Goal: Information Seeking & Learning: Learn about a topic

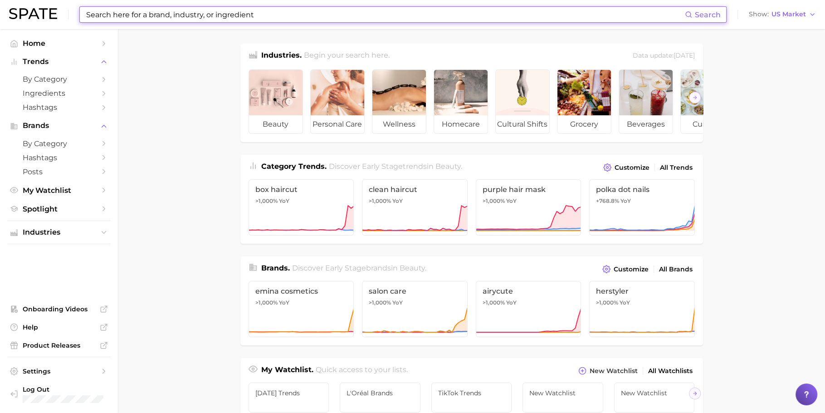
click at [174, 10] on input at bounding box center [385, 14] width 600 height 15
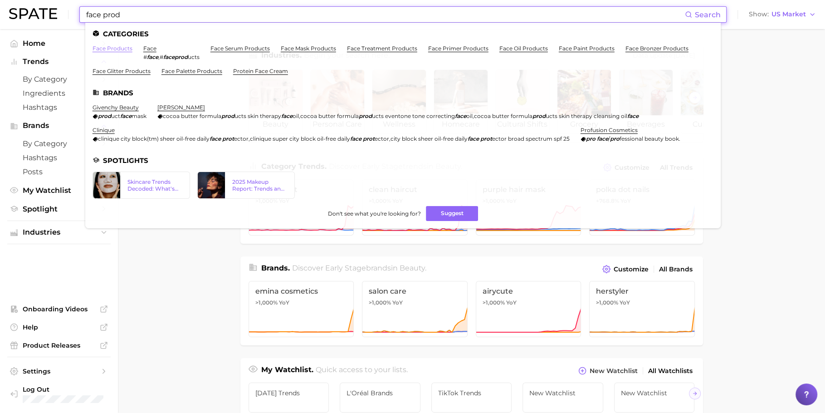
type input "face prod"
click at [118, 47] on link "face products" at bounding box center [113, 48] width 40 height 7
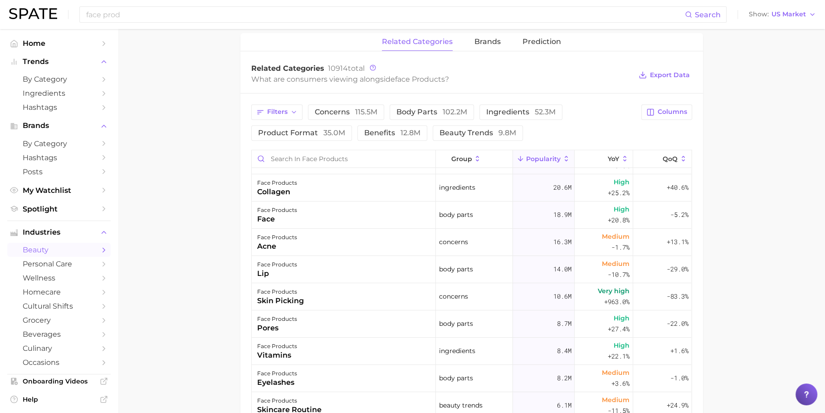
scroll to position [25, 0]
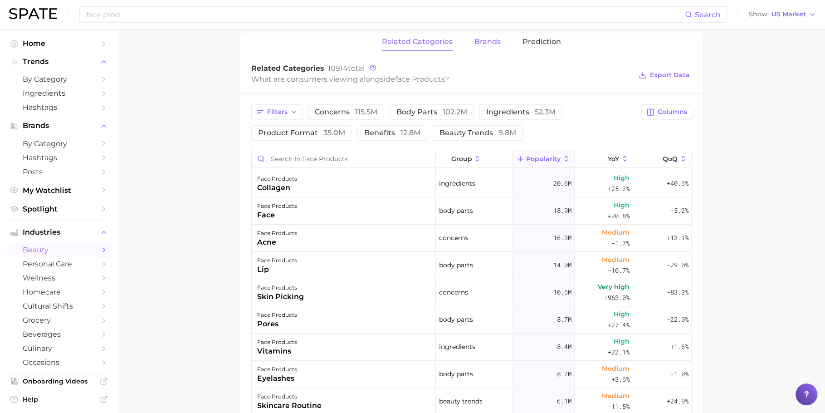
click at [491, 44] on button "brands" at bounding box center [488, 42] width 26 height 18
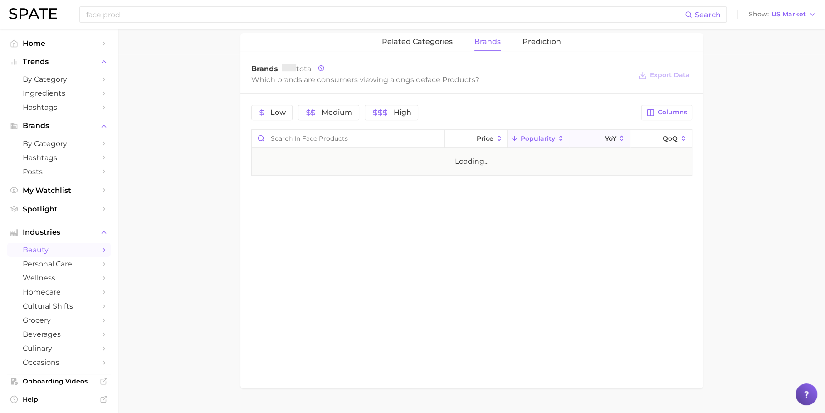
click at [613, 131] on button "YoY" at bounding box center [599, 139] width 61 height 18
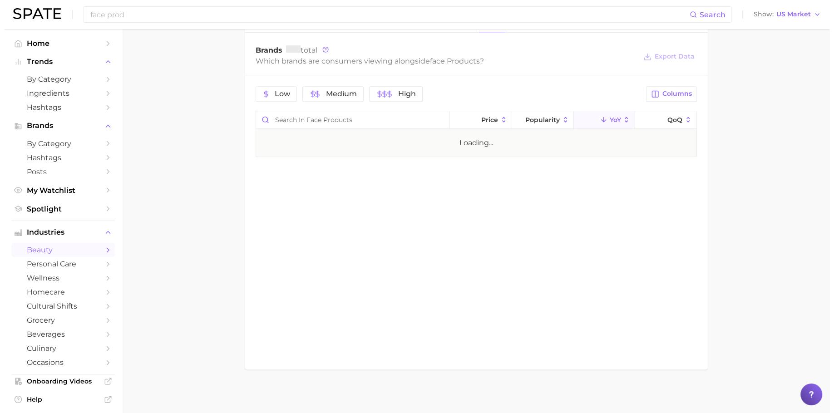
scroll to position [359, 0]
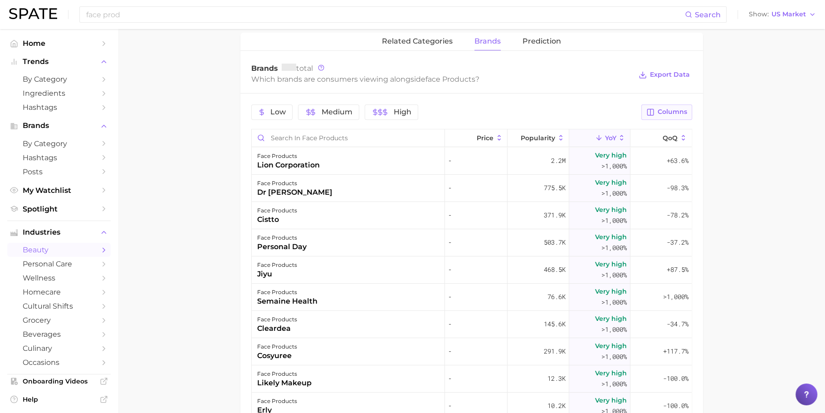
click at [666, 104] on button "Columns" at bounding box center [667, 111] width 50 height 15
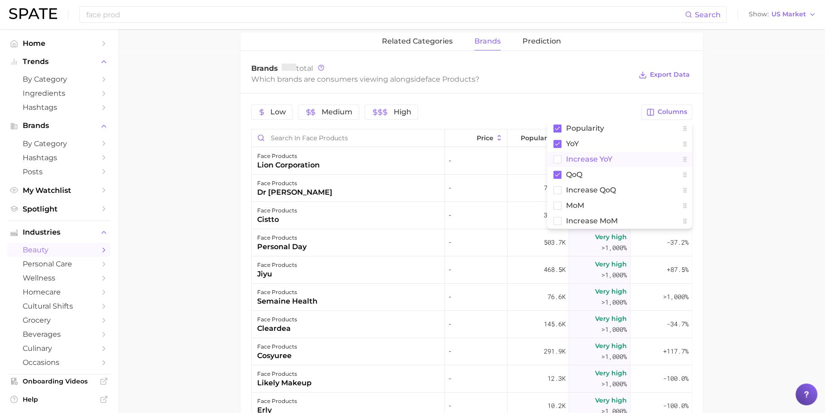
click at [616, 160] on button "Increase YoY" at bounding box center [619, 159] width 145 height 15
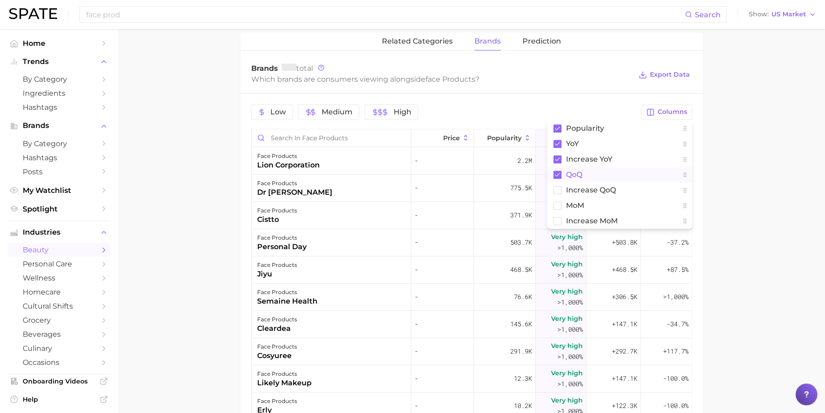
click at [616, 175] on button "QoQ" at bounding box center [619, 174] width 145 height 15
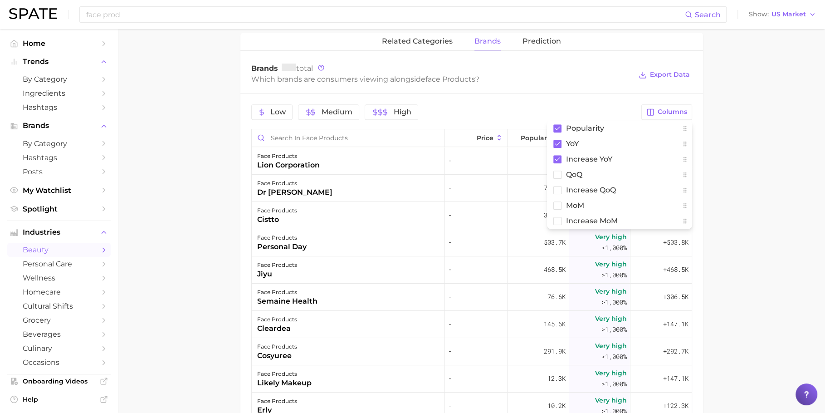
click at [746, 179] on main "1. skincare 2. face products 3. Subcategory Overview Google TikTok Instagram fa…" at bounding box center [471, 134] width 707 height 928
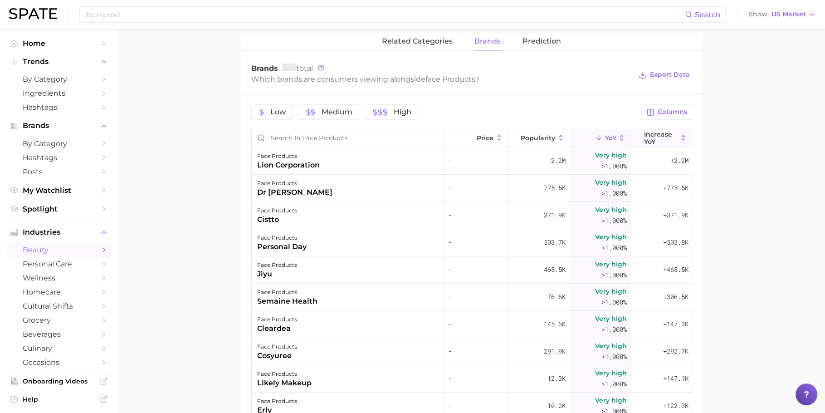
click at [654, 138] on span "Increase YoY" at bounding box center [661, 138] width 34 height 15
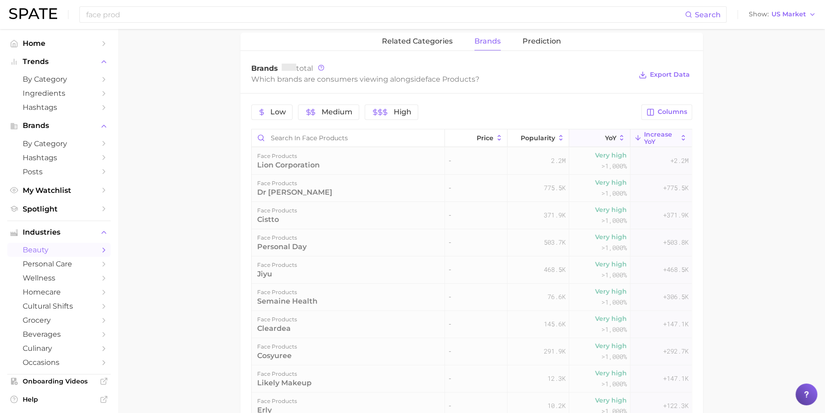
click at [605, 134] on span "YoY" at bounding box center [610, 137] width 11 height 7
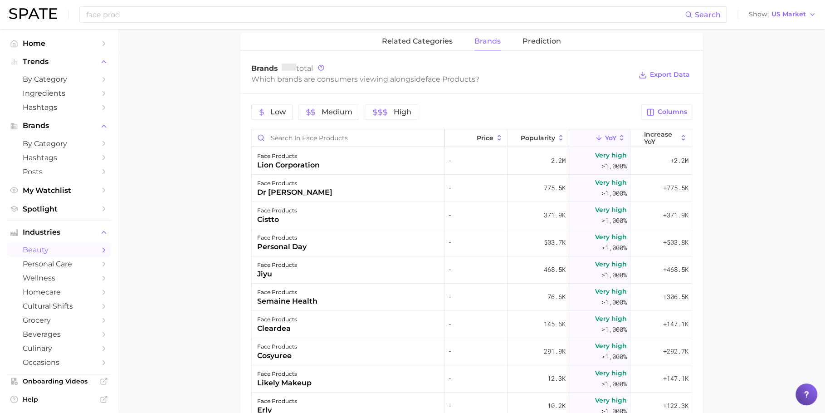
click at [315, 132] on input "Search in face products" at bounding box center [348, 137] width 193 height 17
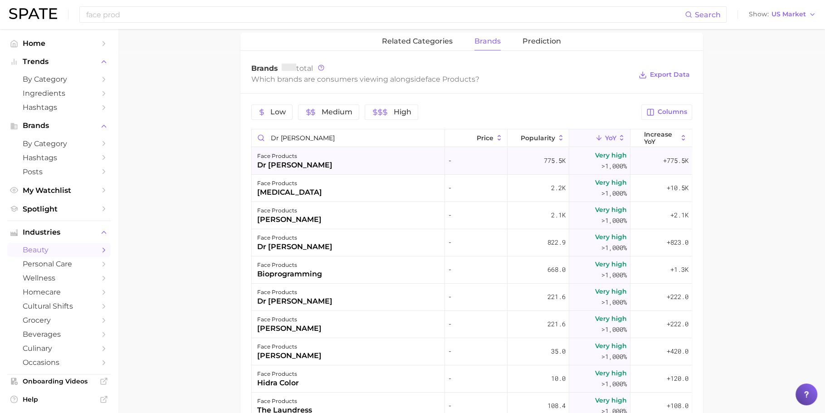
click at [309, 162] on div "face products dr [PERSON_NAME]" at bounding box center [348, 160] width 193 height 27
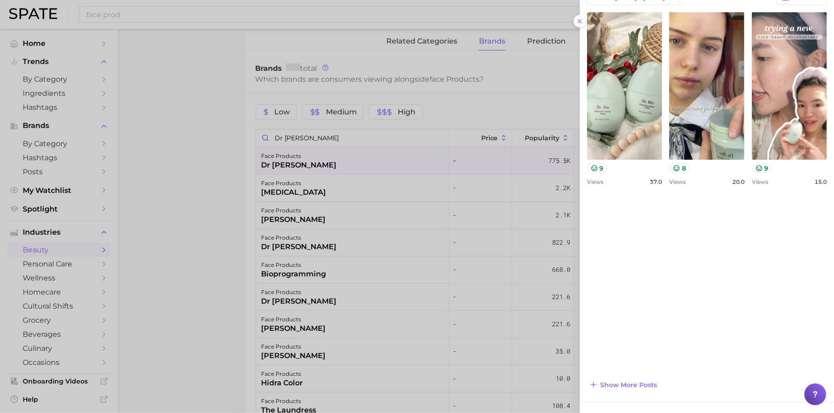
scroll to position [382, 0]
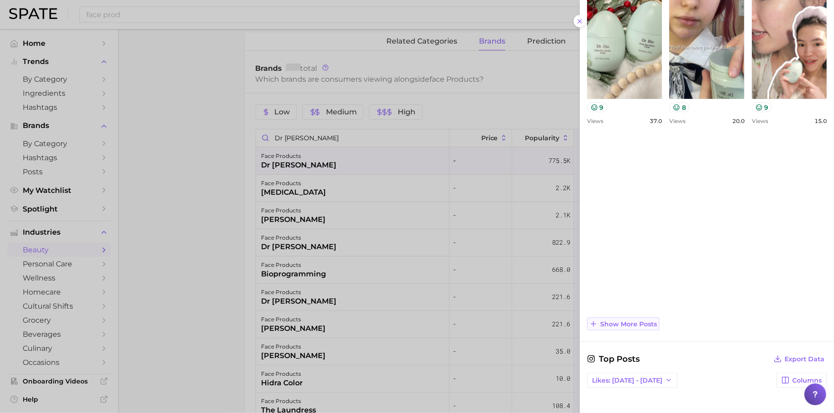
click at [630, 323] on span "Show more posts" at bounding box center [628, 324] width 57 height 8
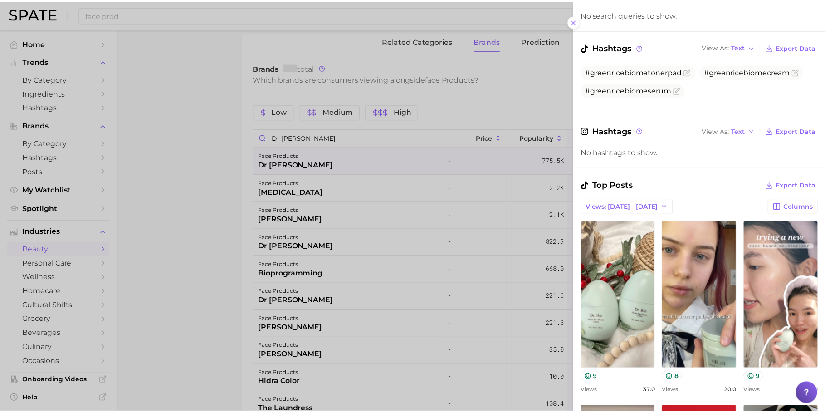
scroll to position [107, 0]
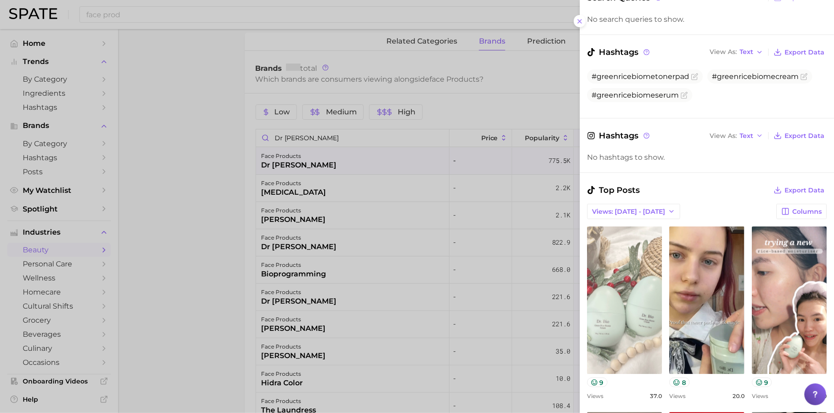
click at [631, 290] on link "view post on TikTok" at bounding box center [624, 299] width 75 height 147
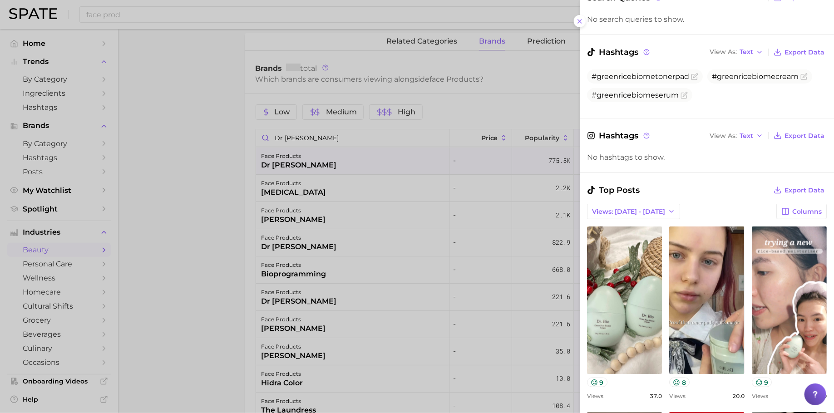
click at [304, 132] on div at bounding box center [417, 206] width 834 height 413
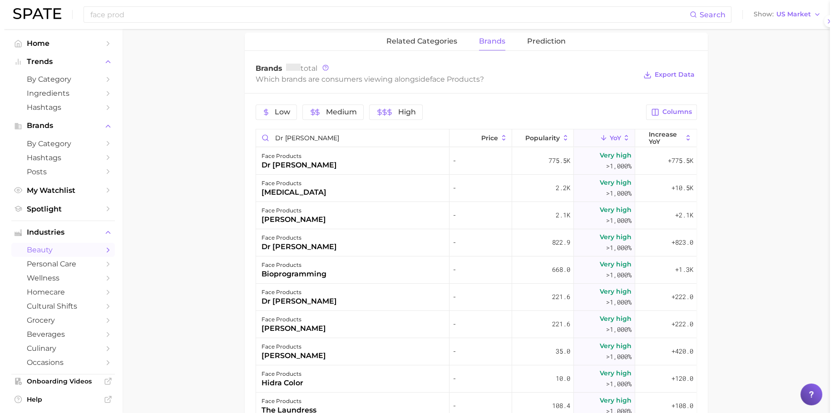
scroll to position [0, 0]
click at [304, 132] on div at bounding box center [412, 206] width 825 height 413
click at [304, 132] on input "dr [PERSON_NAME]" at bounding box center [348, 137] width 193 height 17
paste input "sadoer"
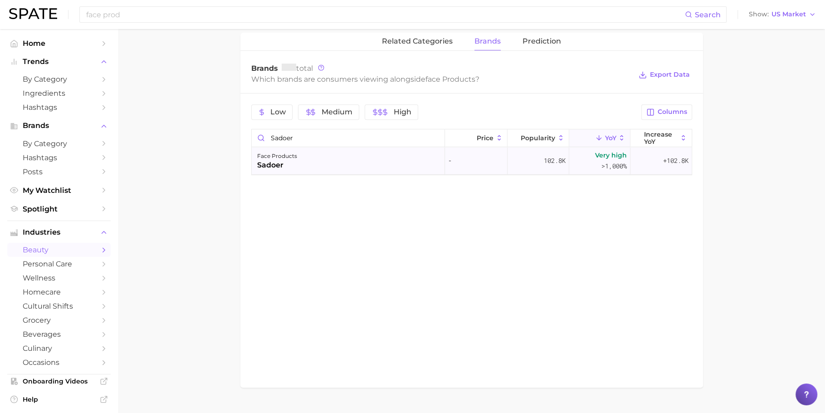
click at [392, 156] on div "face products sadoer" at bounding box center [348, 160] width 193 height 27
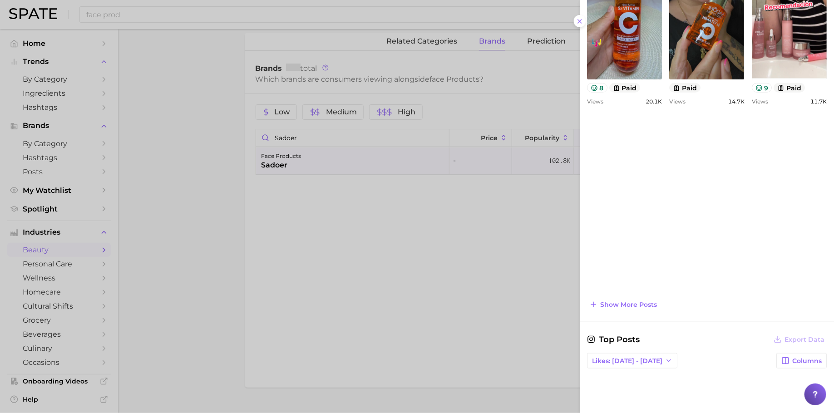
scroll to position [421, 0]
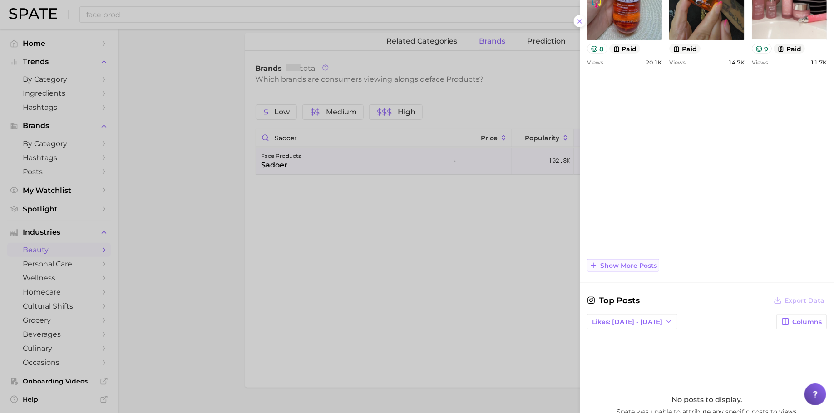
click at [647, 265] on span "Show more posts" at bounding box center [628, 266] width 57 height 8
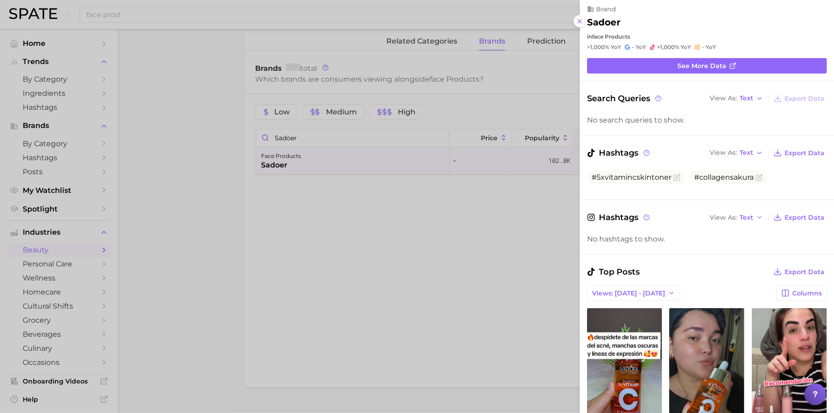
scroll to position [0, 0]
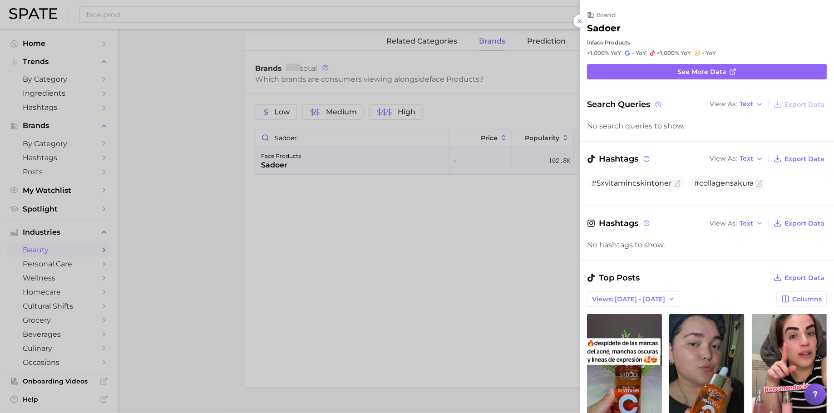
click at [489, 301] on div at bounding box center [417, 206] width 834 height 413
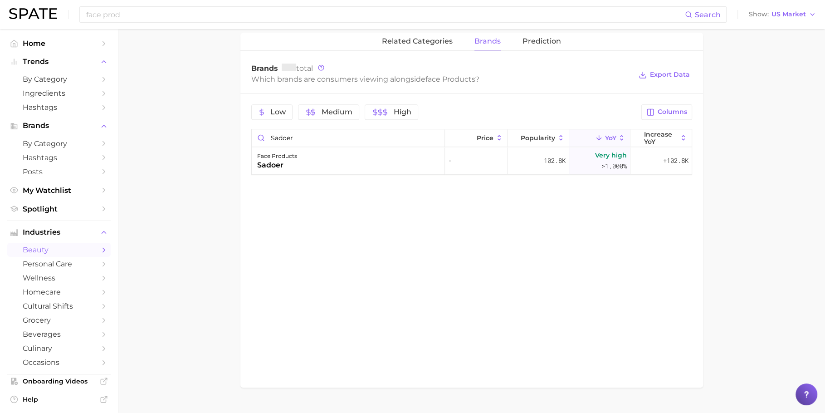
click at [363, 125] on div "Low Medium High Columns sadoer Price Popularity YoY Increase YoY face products …" at bounding box center [471, 139] width 463 height 93
click at [363, 129] on input "sadoer" at bounding box center [348, 137] width 193 height 17
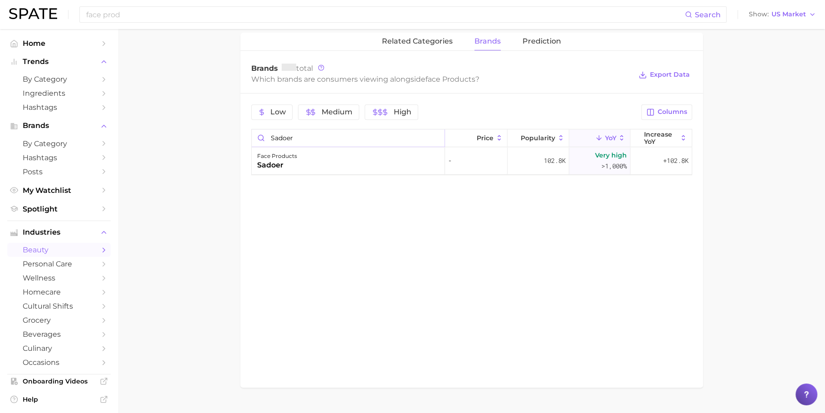
paste input "elroel"
click at [361, 160] on div "face products elroel" at bounding box center [348, 160] width 193 height 27
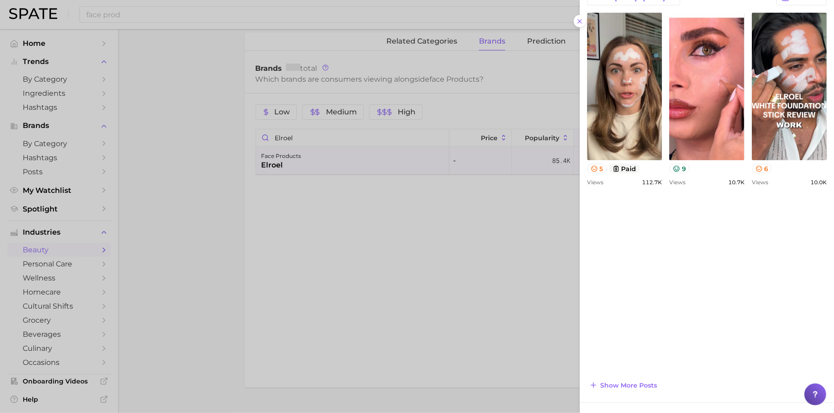
scroll to position [358, 0]
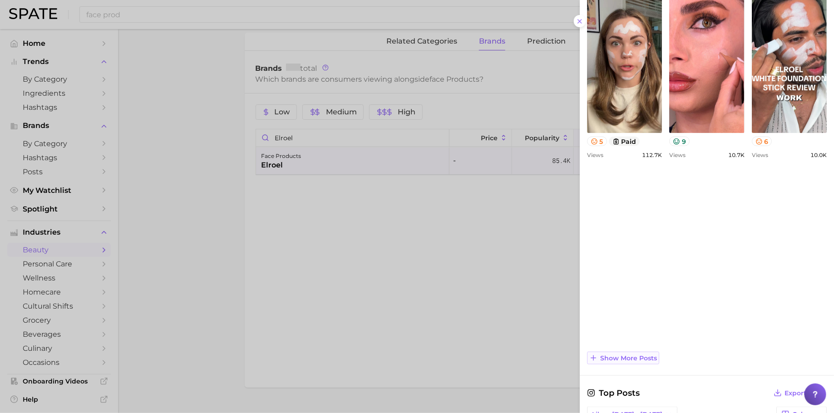
click at [633, 355] on span "Show more posts" at bounding box center [628, 358] width 57 height 8
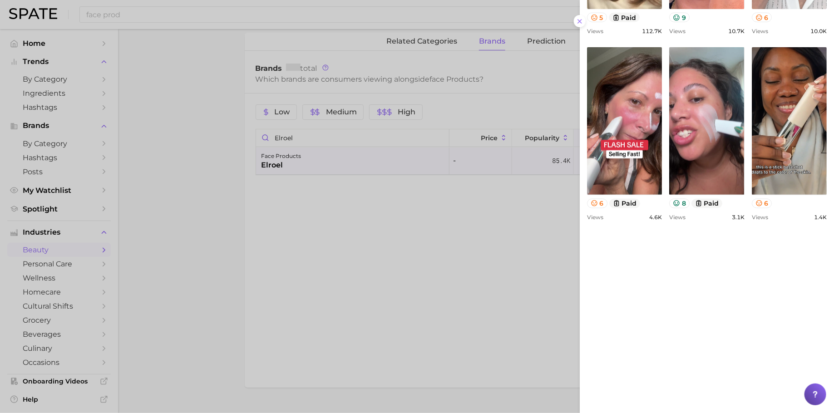
scroll to position [549, 0]
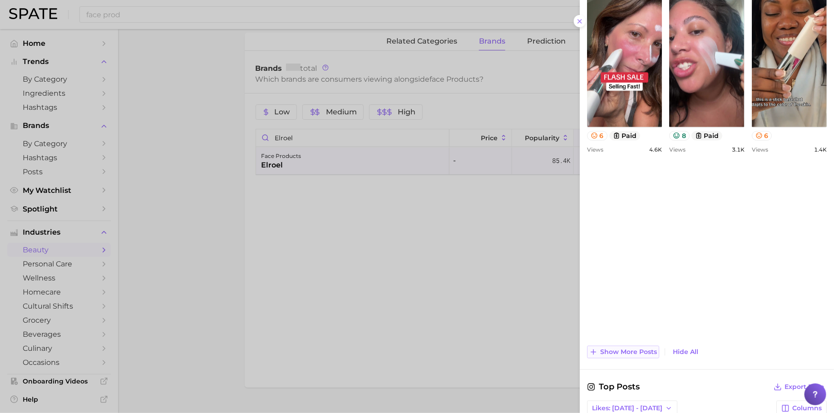
click at [631, 348] on span "Show more posts" at bounding box center [628, 352] width 57 height 8
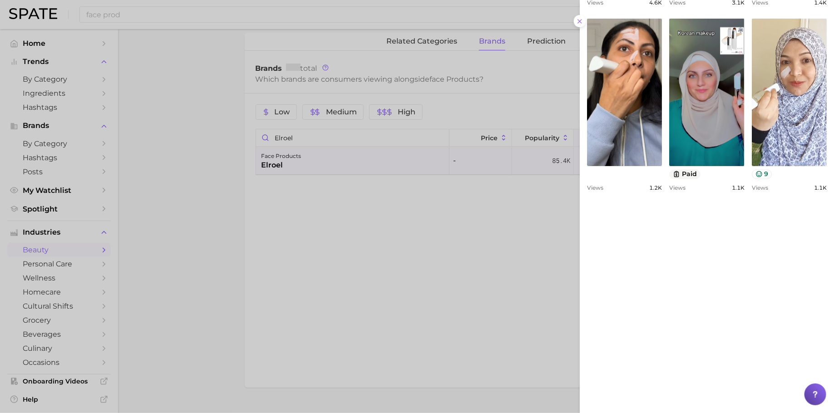
scroll to position [0, 0]
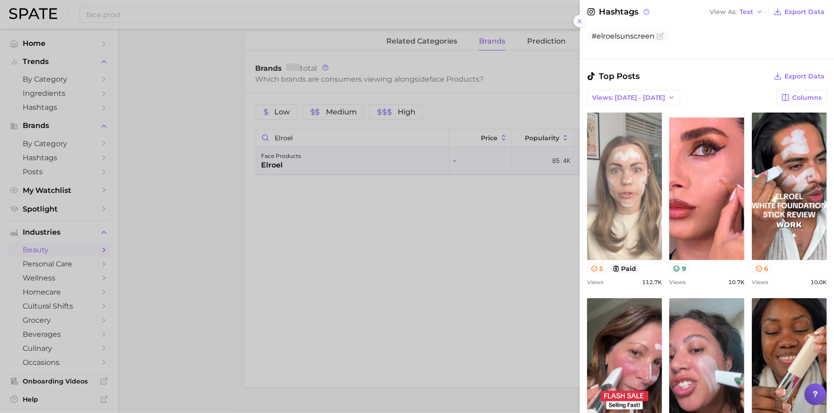
click at [648, 160] on link "view post on TikTok" at bounding box center [624, 186] width 75 height 147
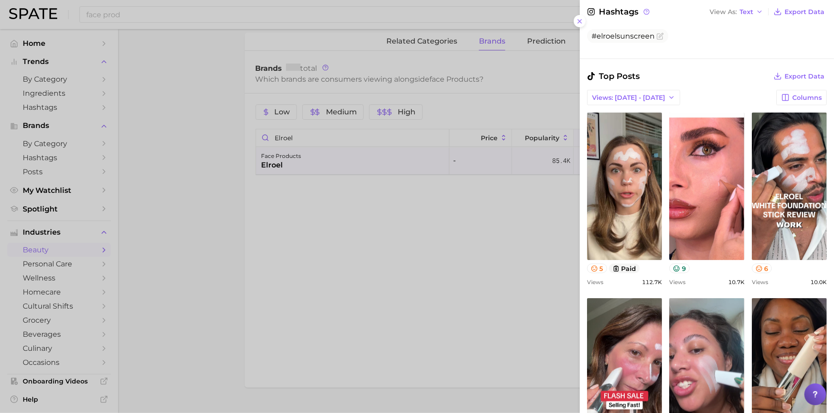
click at [322, 136] on div at bounding box center [417, 206] width 834 height 413
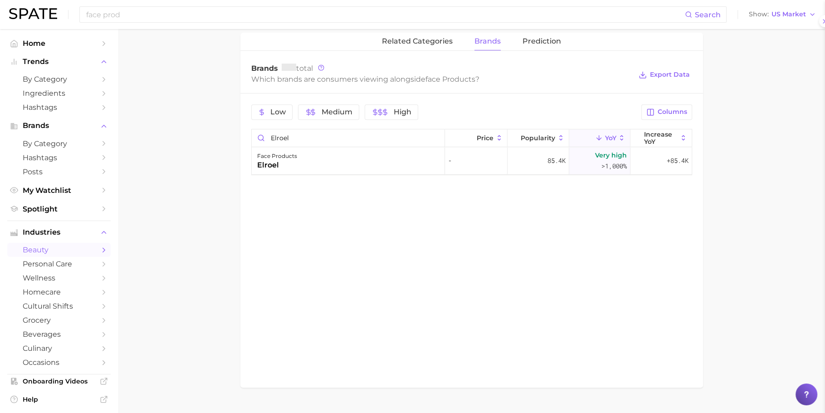
click at [322, 136] on div at bounding box center [412, 206] width 825 height 413
click at [322, 136] on input "elroel" at bounding box center [348, 137] width 193 height 17
paste input "lepique"
click at [334, 159] on div "face products lepique" at bounding box center [348, 160] width 193 height 27
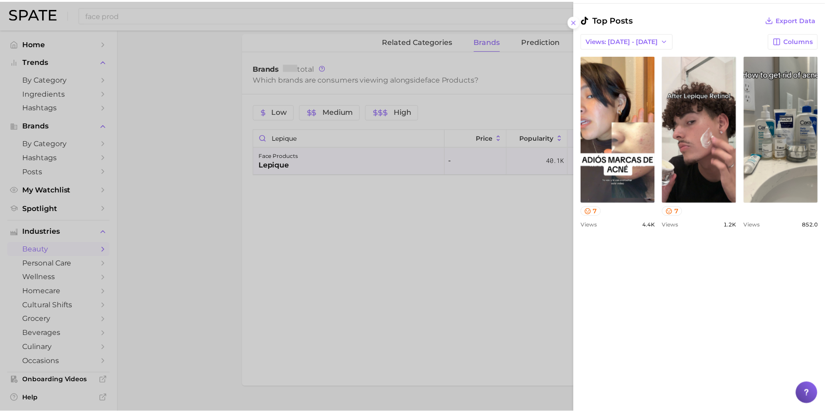
scroll to position [275, 0]
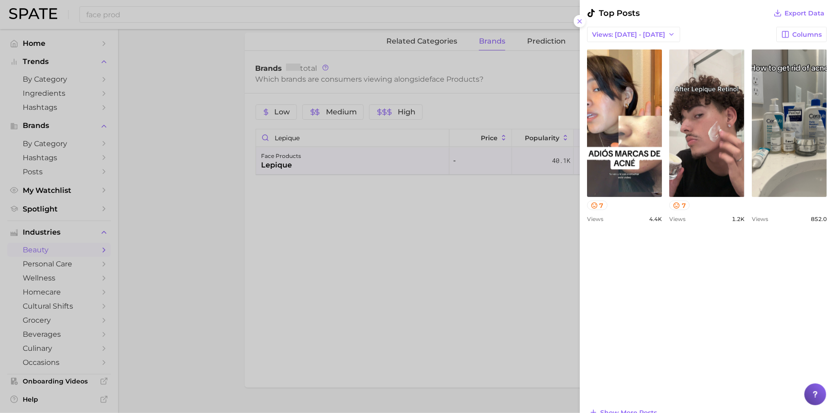
click at [338, 136] on div at bounding box center [417, 206] width 834 height 413
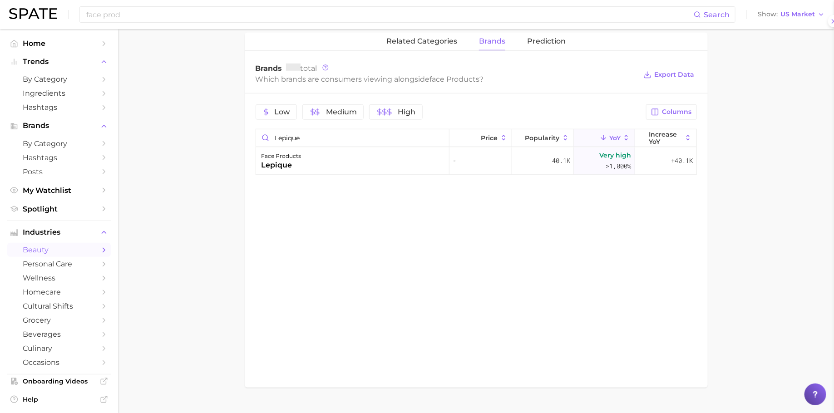
scroll to position [0, 0]
click at [338, 136] on div at bounding box center [412, 206] width 825 height 413
click at [338, 136] on input "lepique" at bounding box center [348, 137] width 193 height 17
paste input "p.calm"
click at [334, 152] on div "face products p.calm" at bounding box center [348, 160] width 193 height 27
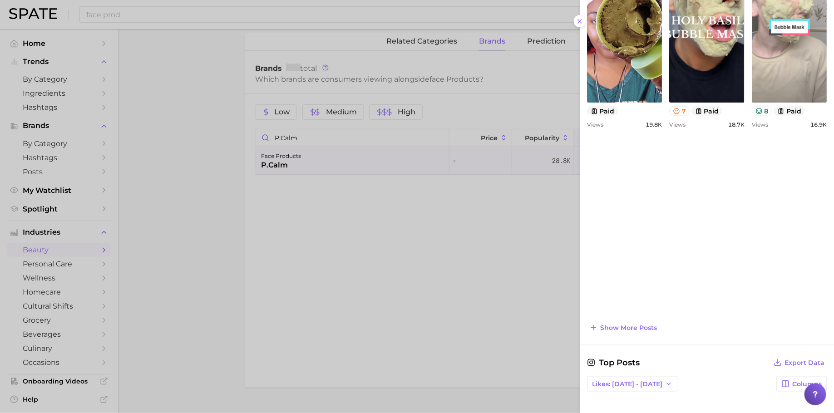
scroll to position [445, 0]
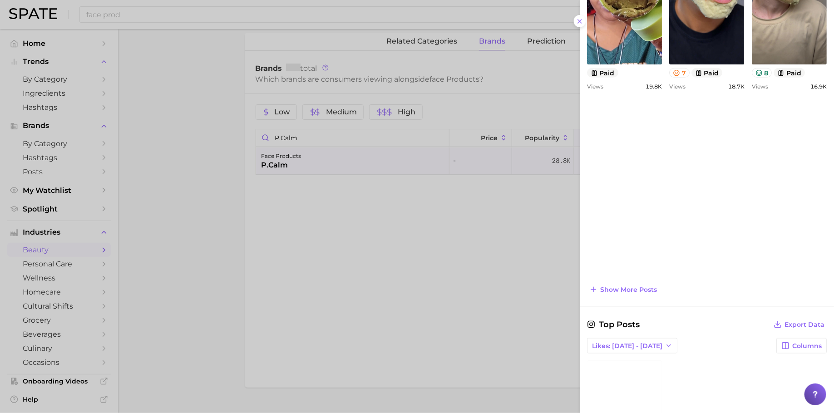
click at [751, 90] on div "Views 16.9k" at bounding box center [788, 86] width 75 height 7
click at [633, 286] on span "Show more posts" at bounding box center [628, 290] width 57 height 8
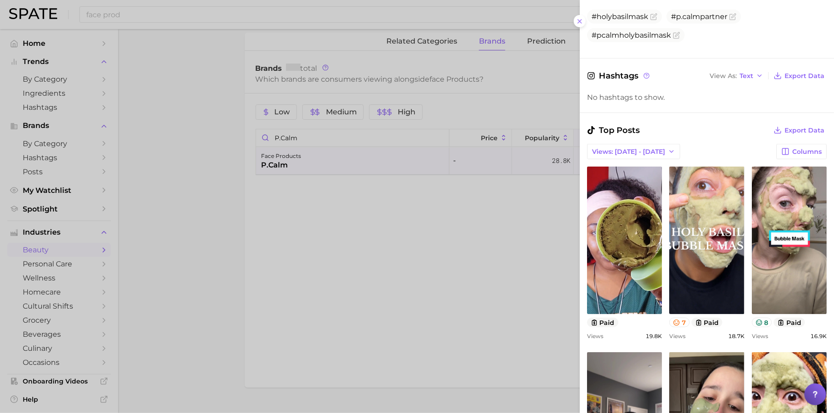
scroll to position [0, 0]
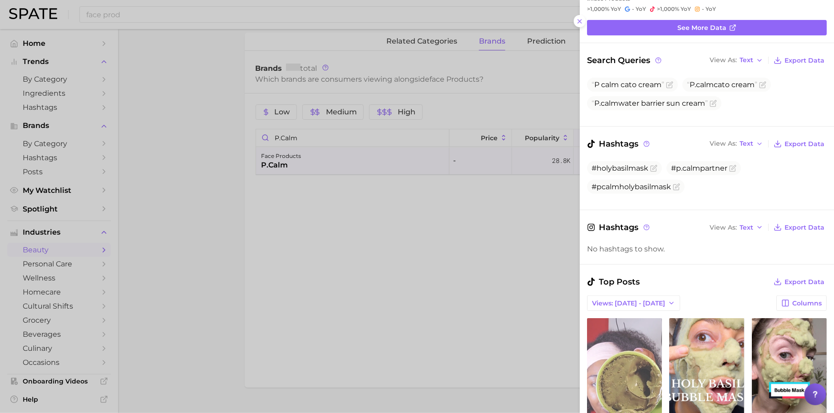
click at [641, 360] on link "view post on TikTok" at bounding box center [624, 391] width 75 height 147
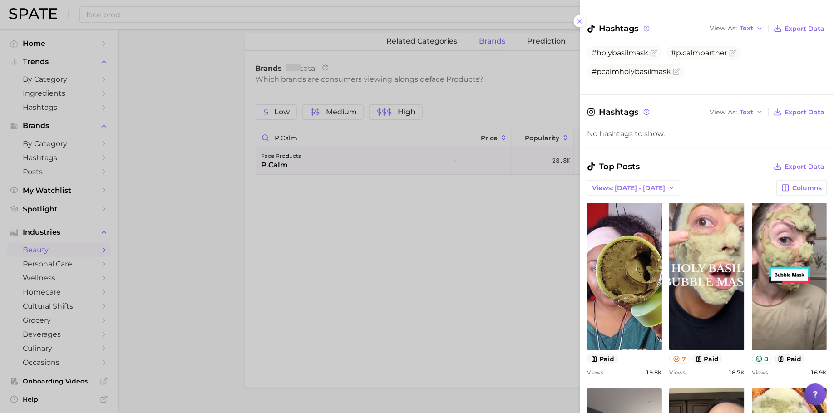
scroll to position [182, 0]
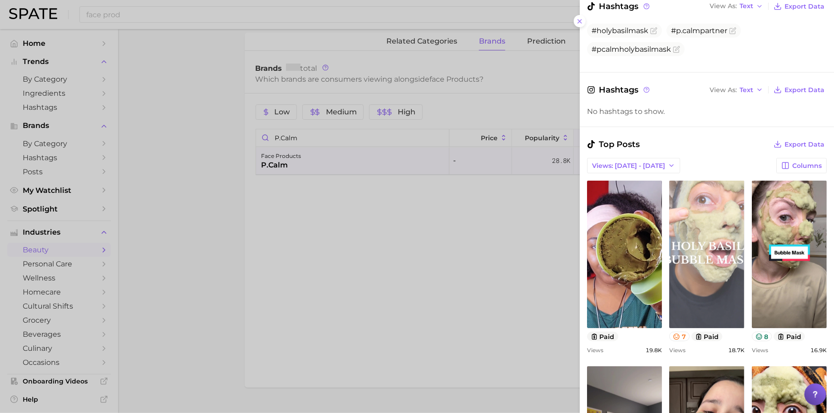
click at [744, 271] on link "view post on TikTok" at bounding box center [706, 254] width 75 height 147
click at [744, 226] on link "view post on TikTok" at bounding box center [706, 254] width 75 height 147
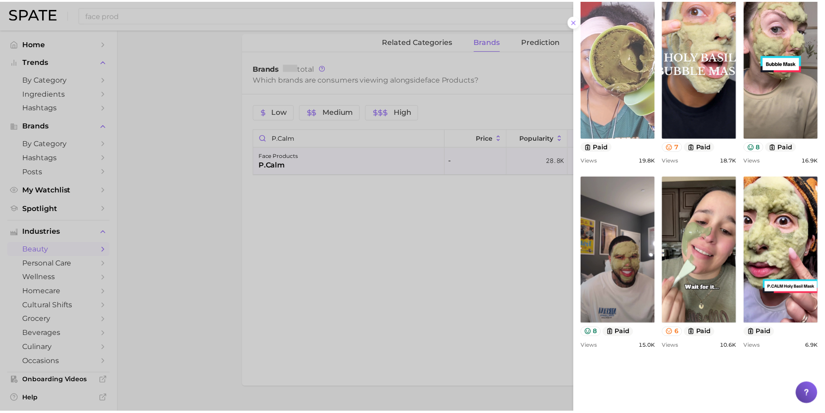
scroll to position [493, 0]
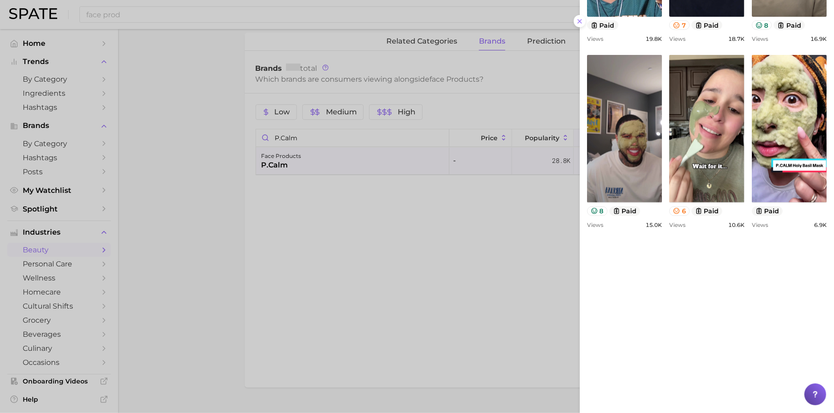
click at [380, 240] on div at bounding box center [417, 206] width 834 height 413
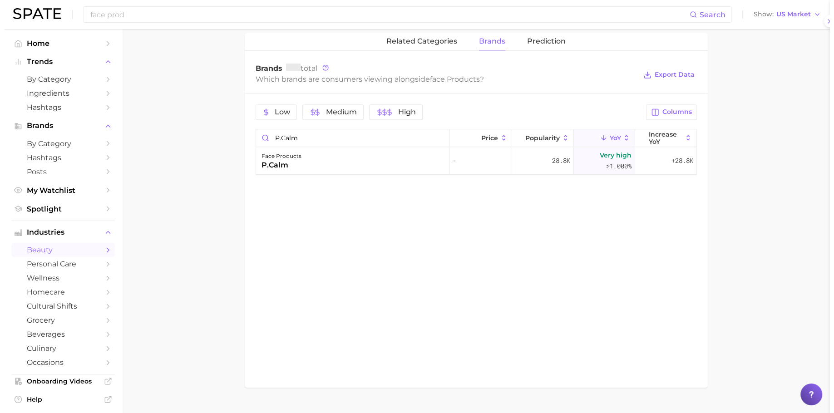
scroll to position [0, 0]
click at [293, 137] on input "p.calm" at bounding box center [348, 137] width 193 height 17
paste input "ersonal day"
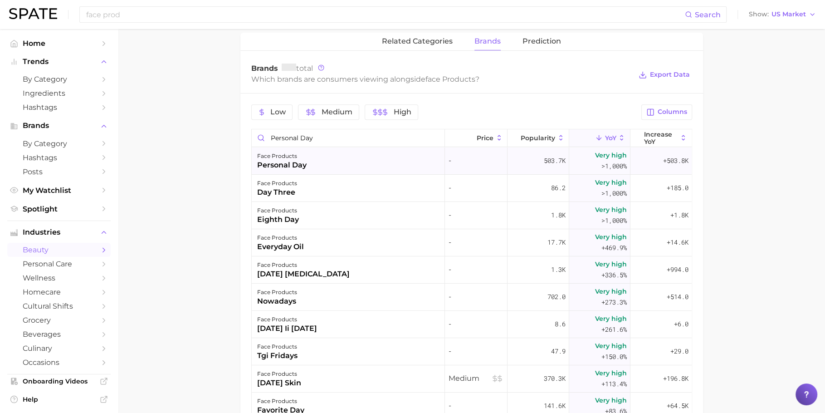
click at [349, 165] on div "face products personal day" at bounding box center [348, 160] width 193 height 27
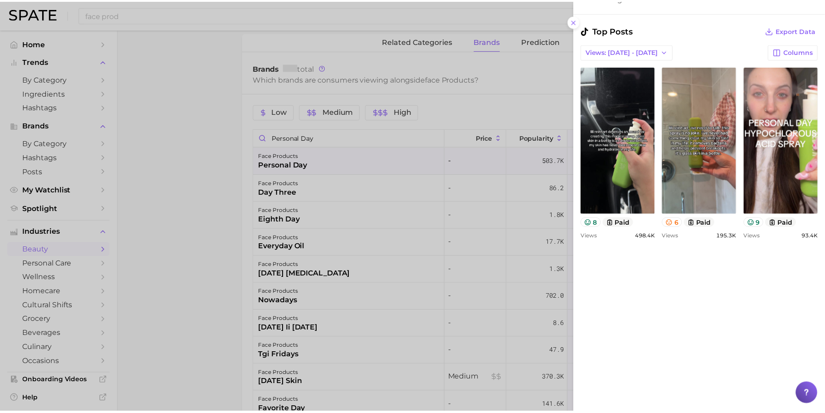
scroll to position [287, 0]
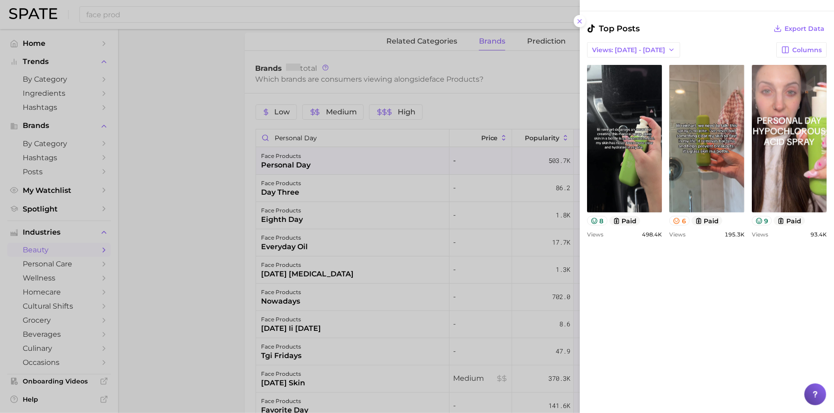
click at [337, 156] on div at bounding box center [417, 206] width 834 height 413
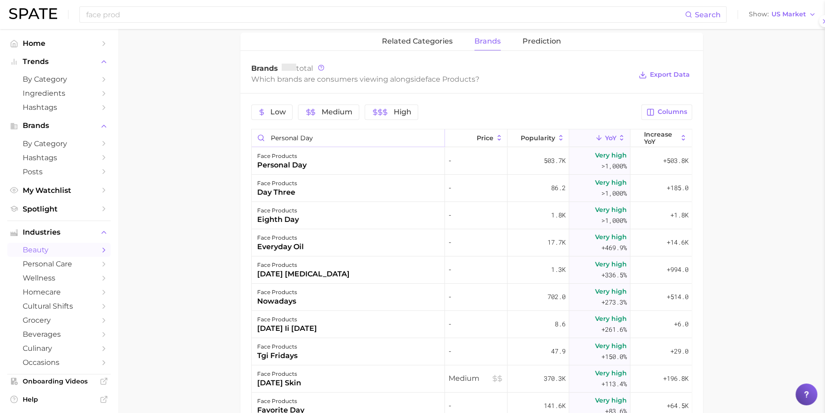
click at [340, 138] on input "personal day" at bounding box center [348, 137] width 193 height 17
paste input "jiyu"
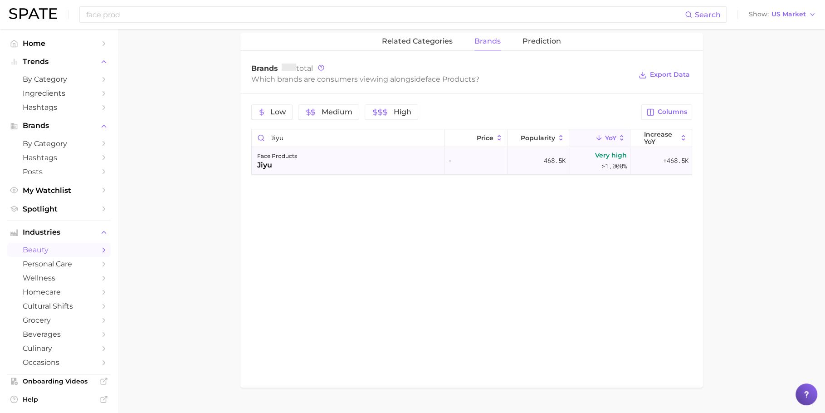
click at [360, 167] on div "face products jiyu" at bounding box center [348, 160] width 193 height 27
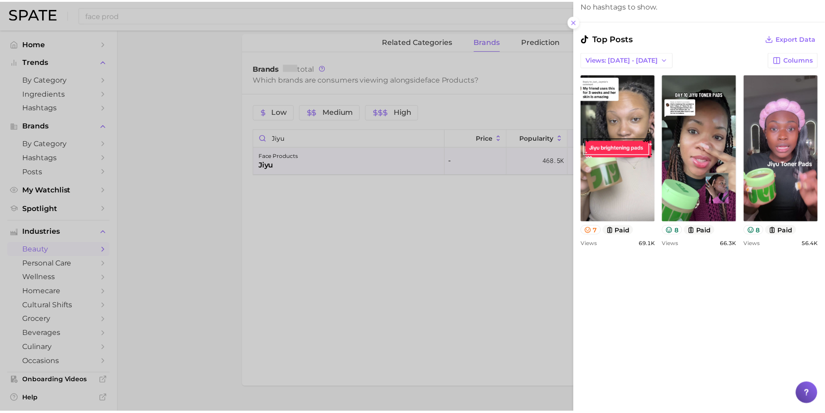
scroll to position [248, 0]
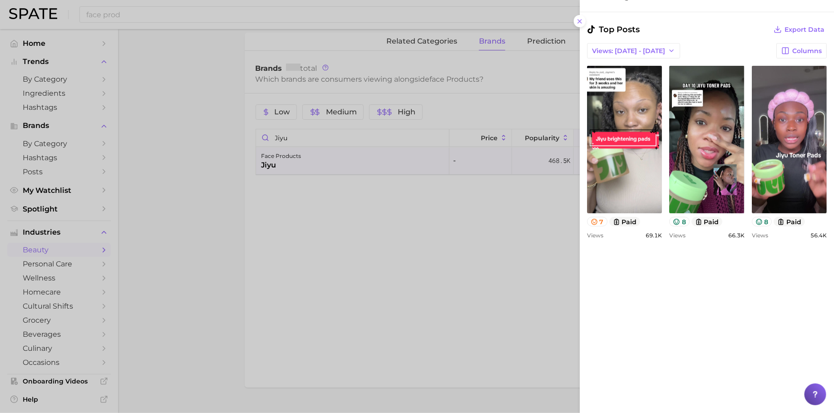
click at [300, 128] on div at bounding box center [417, 206] width 834 height 413
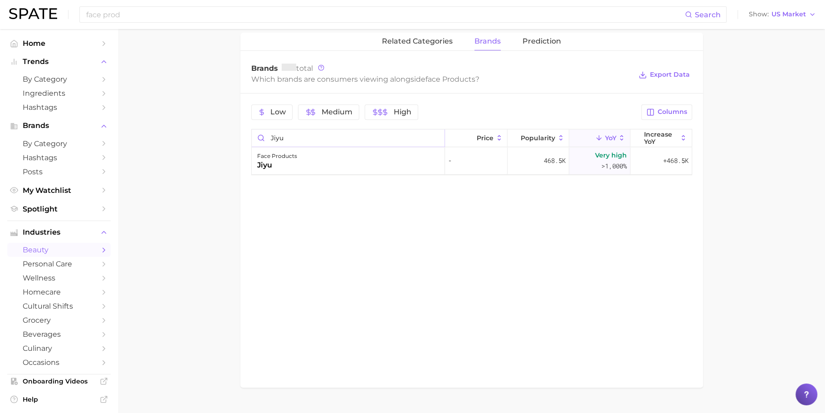
click at [300, 135] on input "jiyu" at bounding box center [348, 137] width 193 height 17
paste input "cleardea"
click at [310, 155] on div "face products cleardea" at bounding box center [348, 160] width 193 height 27
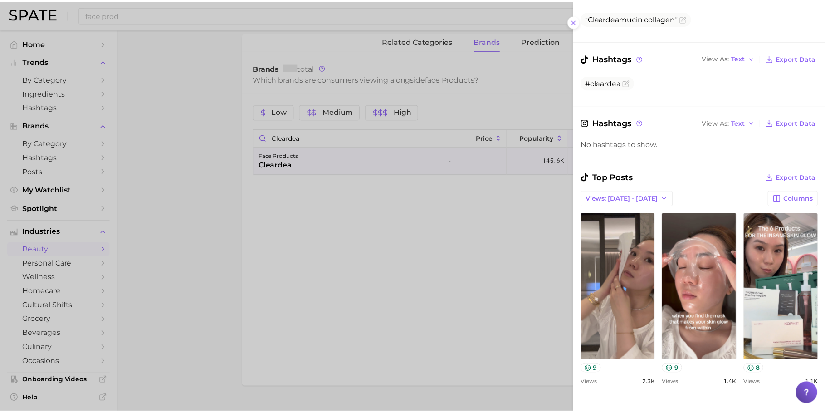
scroll to position [44, 0]
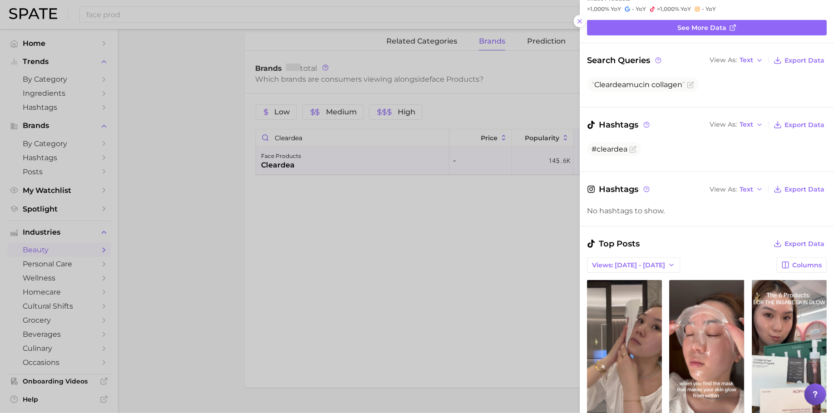
click at [299, 133] on div at bounding box center [417, 206] width 834 height 413
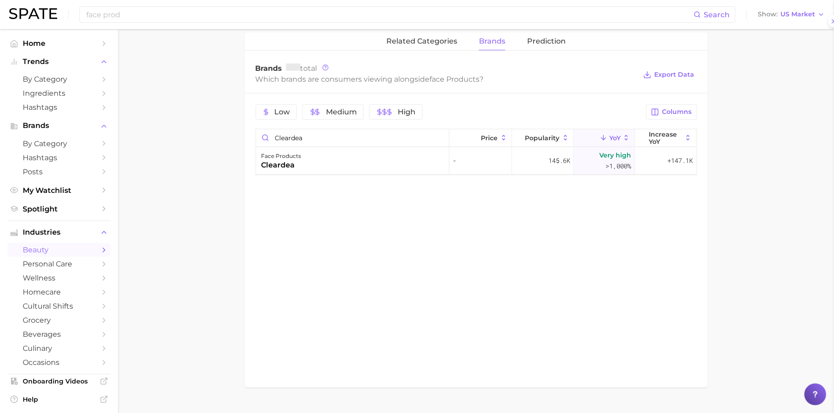
scroll to position [0, 0]
click at [299, 133] on div at bounding box center [412, 206] width 825 height 413
click at [299, 133] on input "cleardea" at bounding box center [348, 137] width 193 height 17
paste input "beigic"
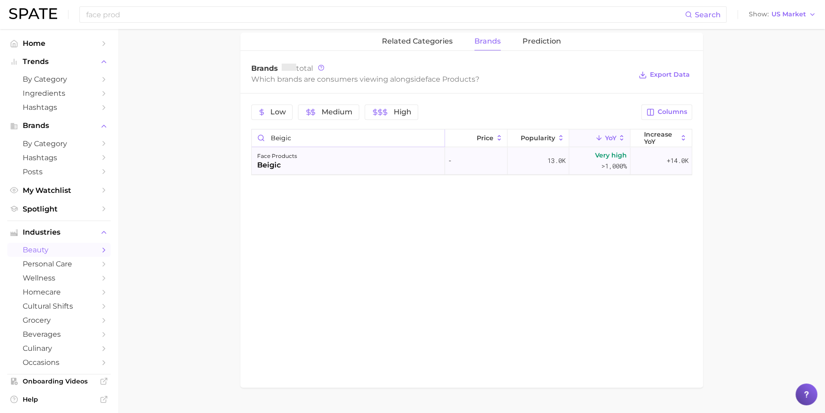
type input "beigic"
click at [371, 158] on div "face products beigic" at bounding box center [348, 160] width 193 height 27
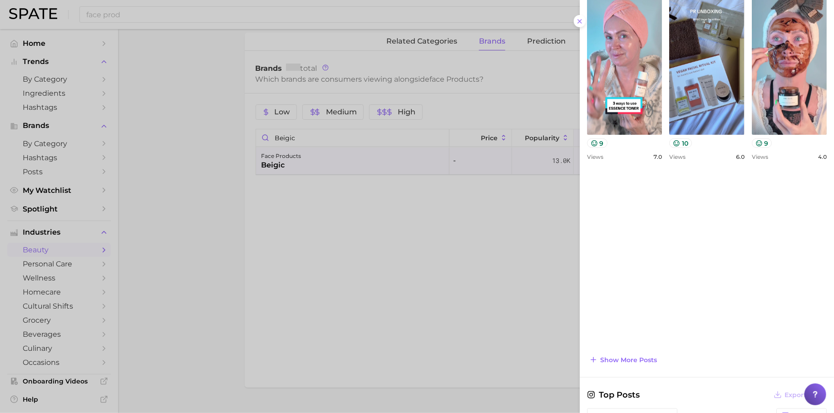
scroll to position [328, 0]
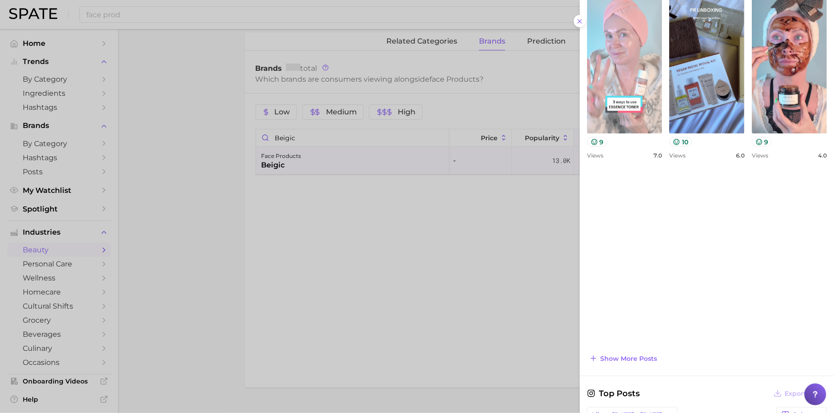
click at [645, 53] on link "view post on TikTok" at bounding box center [624, 59] width 75 height 147
